Goal: Navigation & Orientation: Find specific page/section

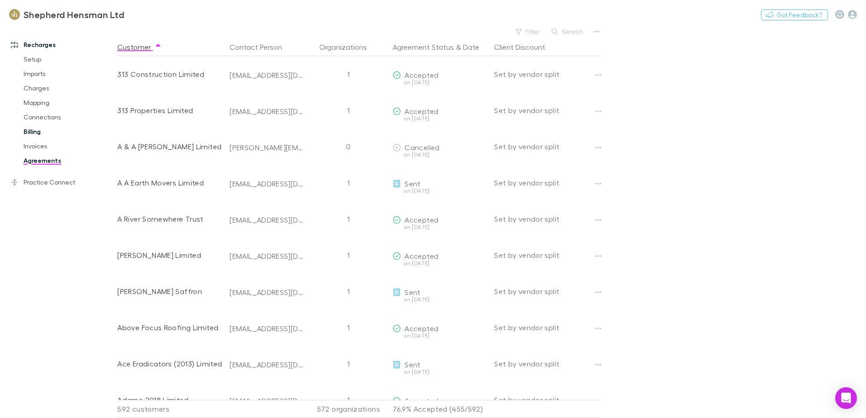
click at [34, 132] on link "Billing" at bounding box center [68, 132] width 108 height 14
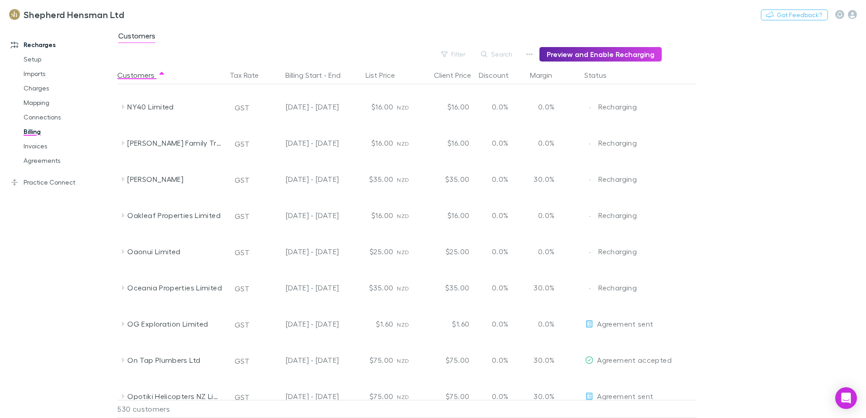
scroll to position [11772, 0]
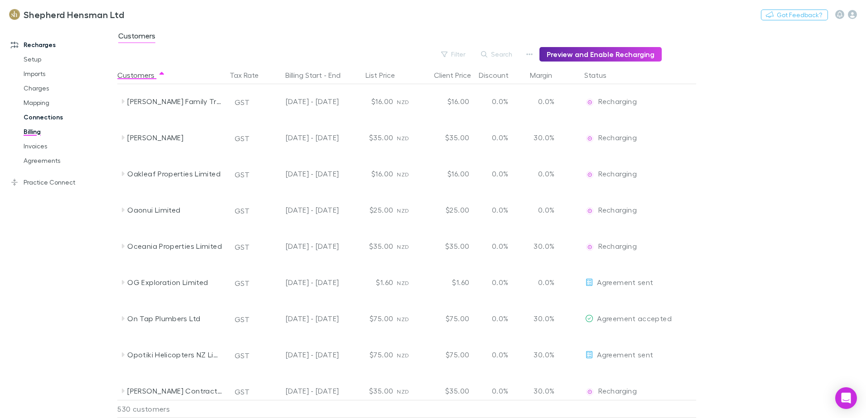
click at [43, 117] on link "Connections" at bounding box center [68, 117] width 108 height 14
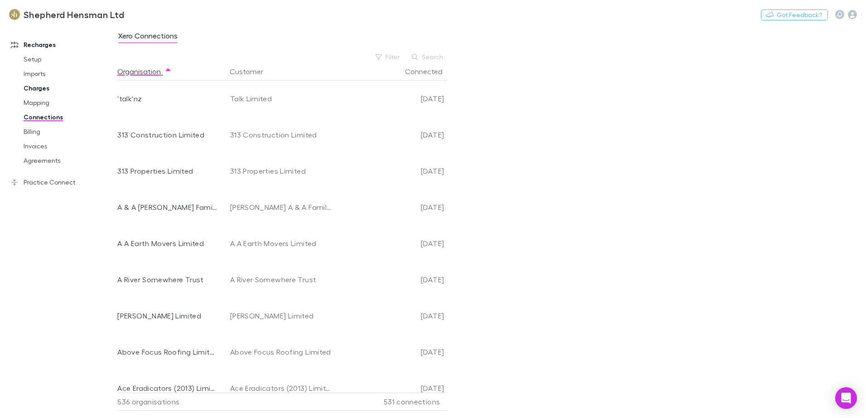
click at [38, 89] on link "Charges" at bounding box center [68, 88] width 108 height 14
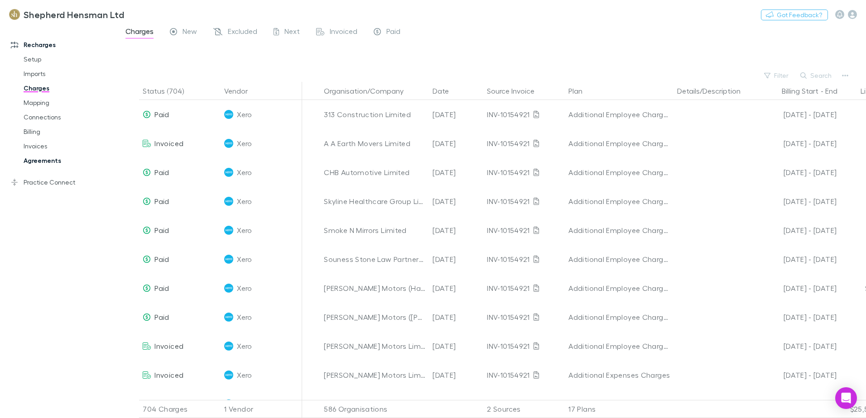
click at [41, 163] on link "Agreements" at bounding box center [68, 160] width 108 height 14
